Goal: Transaction & Acquisition: Purchase product/service

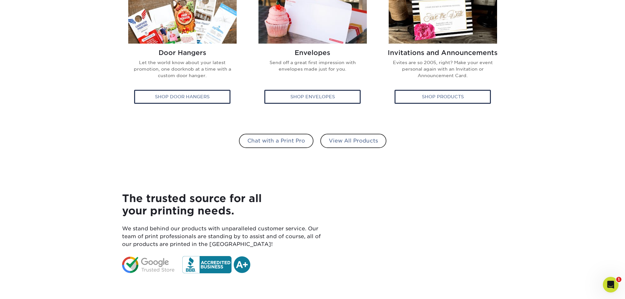
scroll to position [266, 0]
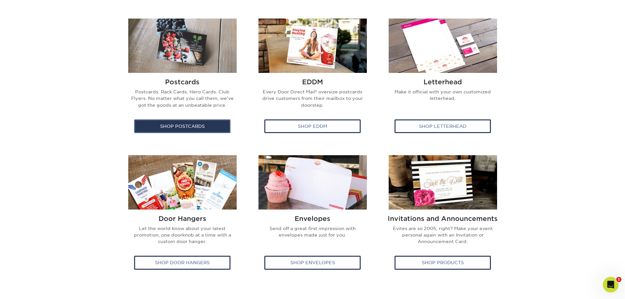
click at [168, 129] on div "Shop Postcards" at bounding box center [182, 126] width 96 height 14
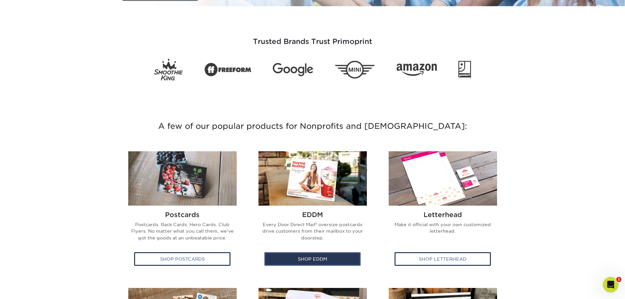
click at [323, 258] on div "Shop EDDM" at bounding box center [312, 259] width 96 height 14
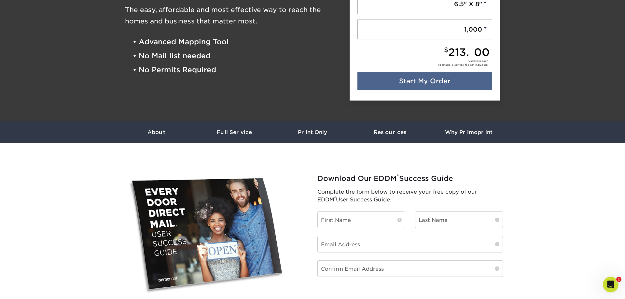
scroll to position [100, 0]
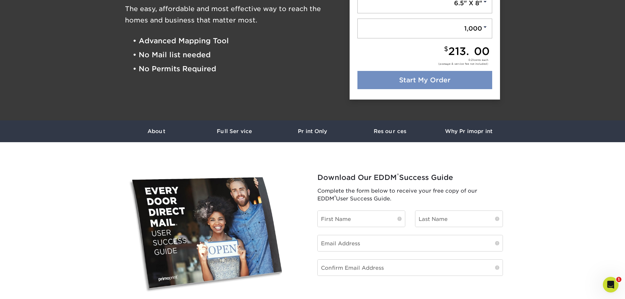
click at [408, 81] on link "Start My Order" at bounding box center [424, 80] width 135 height 18
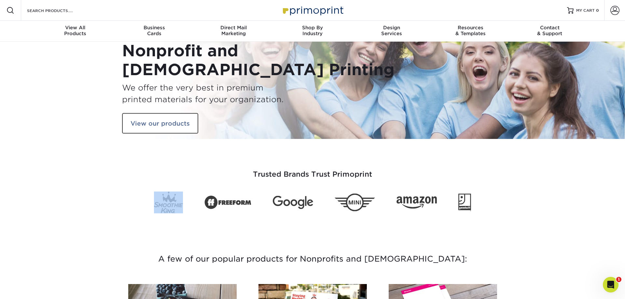
drag, startPoint x: 474, startPoint y: 203, endPoint x: 215, endPoint y: 197, distance: 258.8
click at [215, 197] on div at bounding box center [312, 203] width 325 height 22
click at [612, 282] on icon "Open Intercom Messenger" at bounding box center [609, 284] width 11 height 11
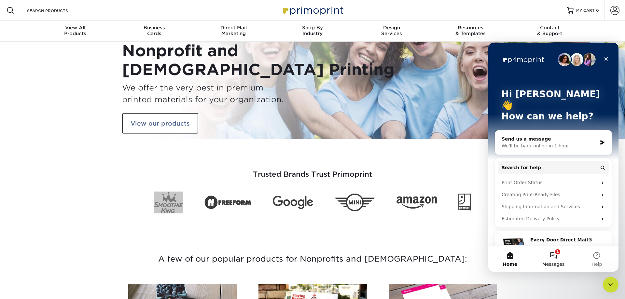
click at [557, 253] on button "1 Messages" at bounding box center [552, 259] width 43 height 26
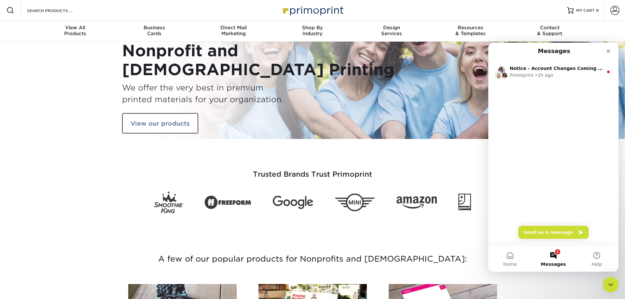
click at [93, 202] on div "Trusted Brands Trust Primoprint" at bounding box center [312, 180] width 625 height 82
click at [607, 53] on icon "Close" at bounding box center [609, 51] width 4 height 4
